Goal: Navigation & Orientation: Find specific page/section

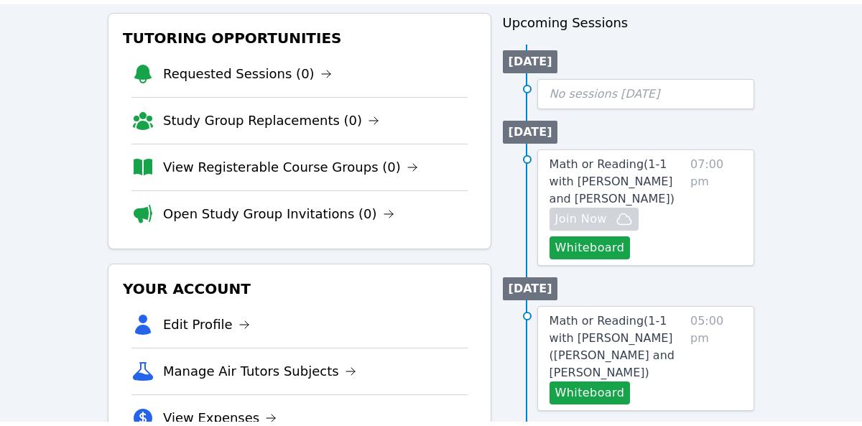
scroll to position [162, 0]
